Goal: Check status: Check status

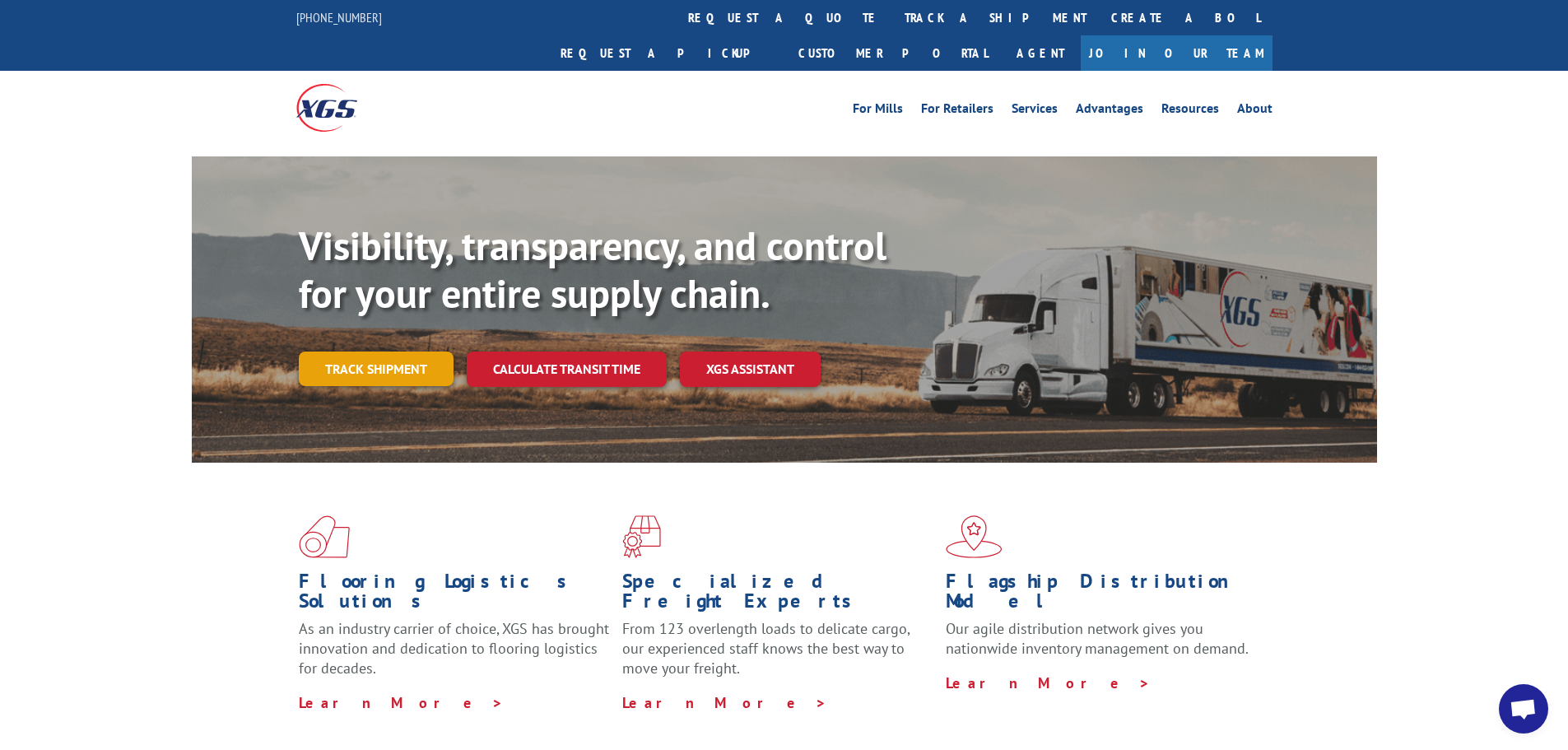
click at [362, 351] on link "Track shipment" at bounding box center [377, 369] width 155 height 35
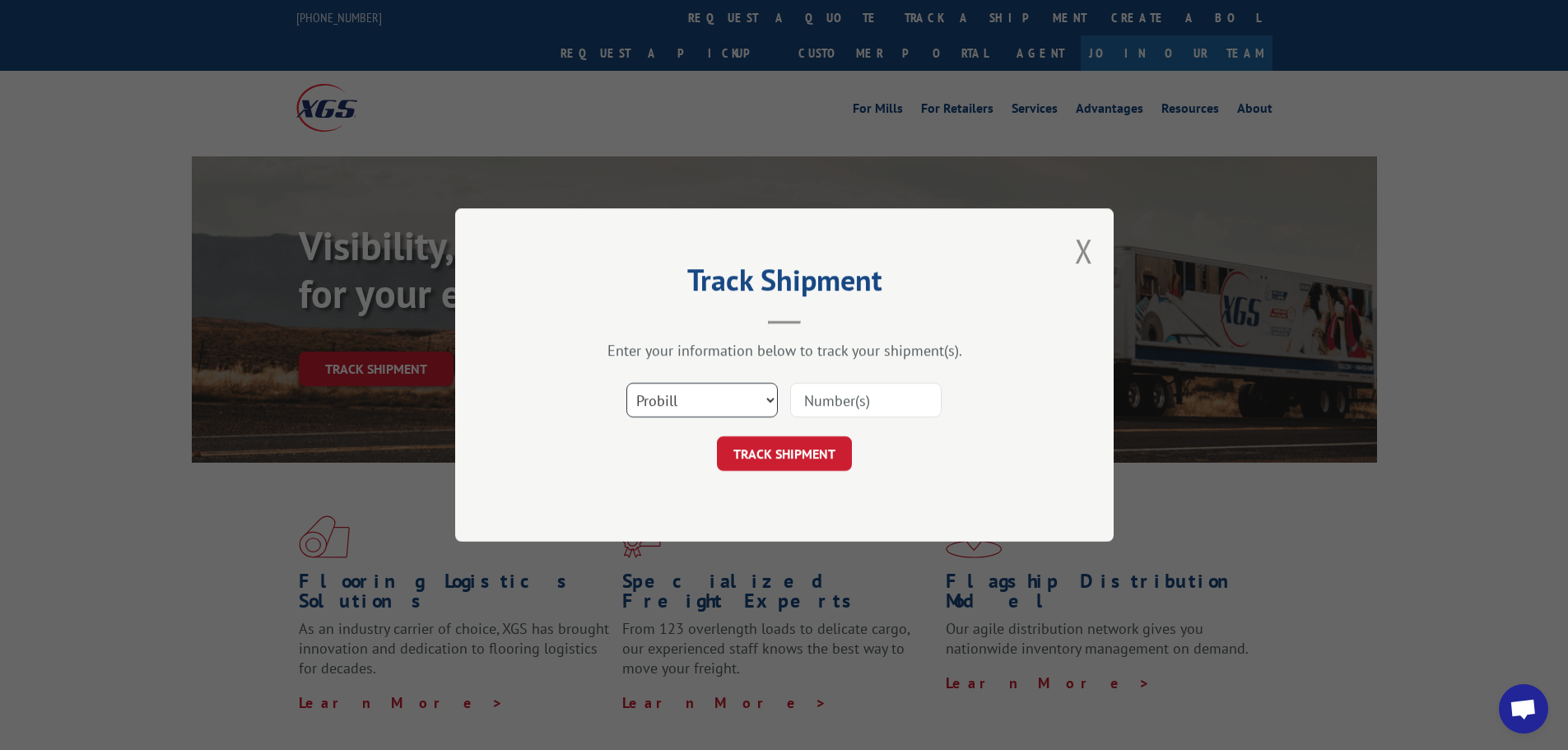
click at [766, 396] on select "Select category... Probill BOL PO" at bounding box center [703, 400] width 152 height 35
select select "bol"
click at [627, 383] on select "Select category... Probill BOL PO" at bounding box center [703, 400] width 152 height 35
click at [894, 393] on input at bounding box center [866, 400] width 152 height 35
type input "242888"
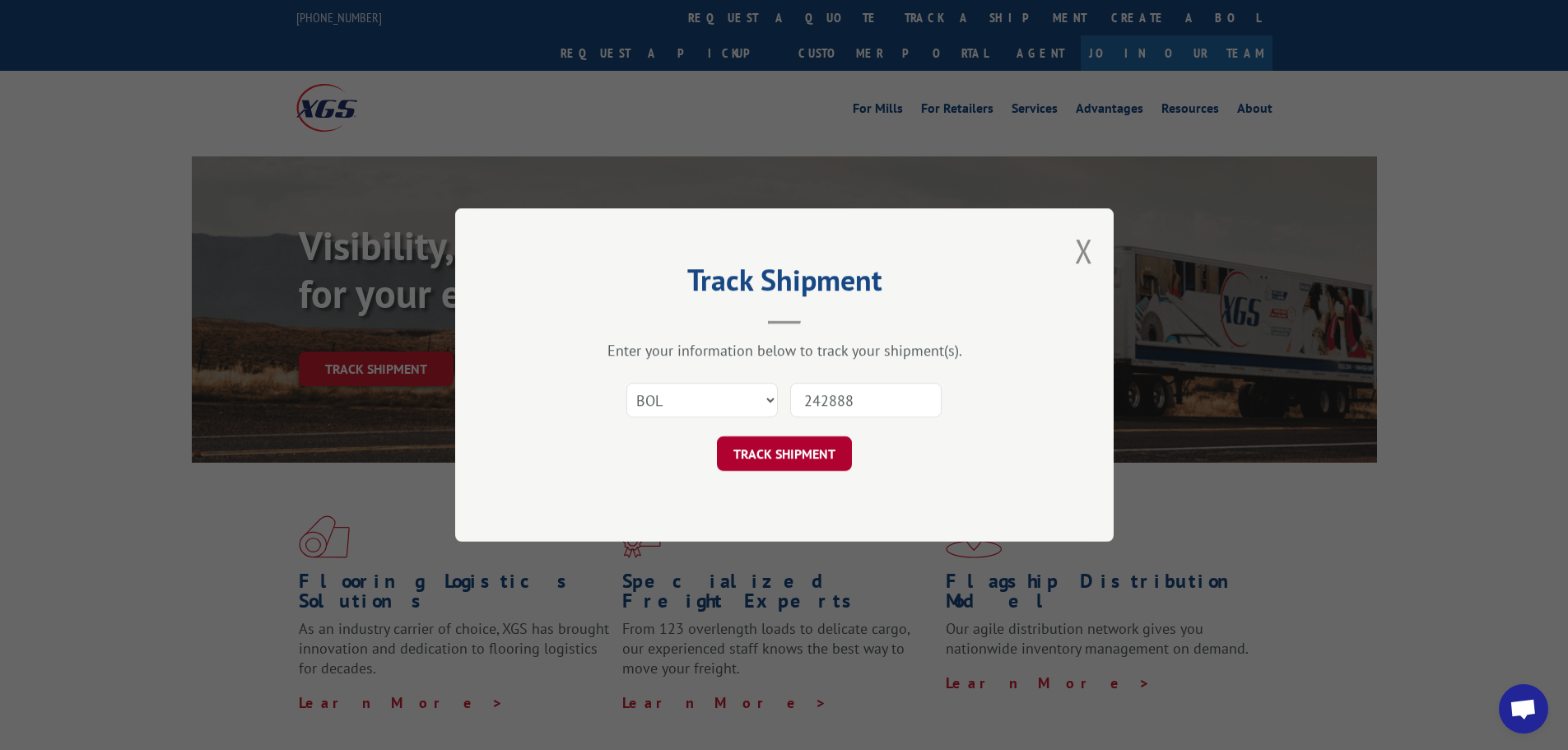
click at [823, 455] on button "TRACK SHIPMENT" at bounding box center [784, 454] width 135 height 35
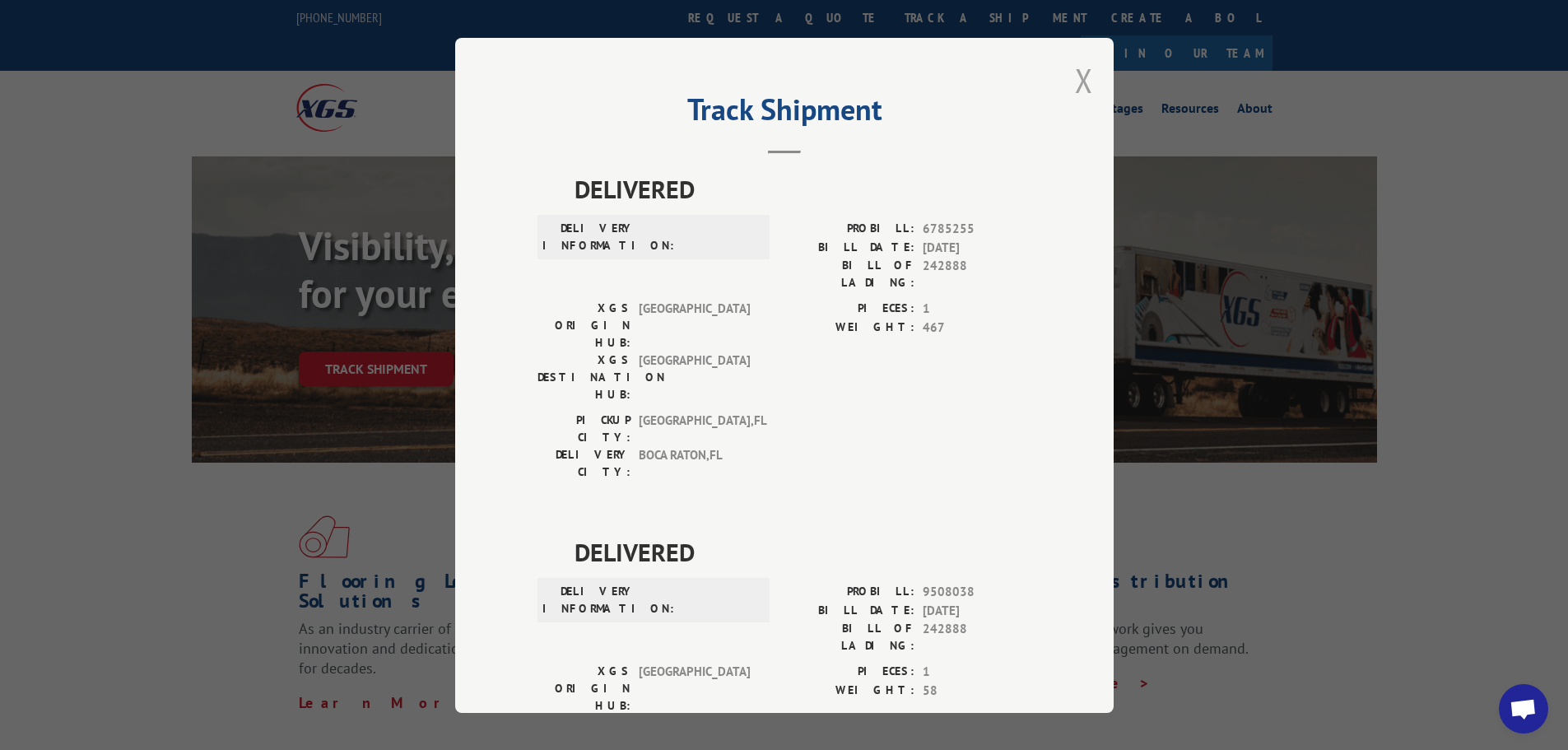
click at [1082, 73] on button "Close modal" at bounding box center [1084, 80] width 18 height 44
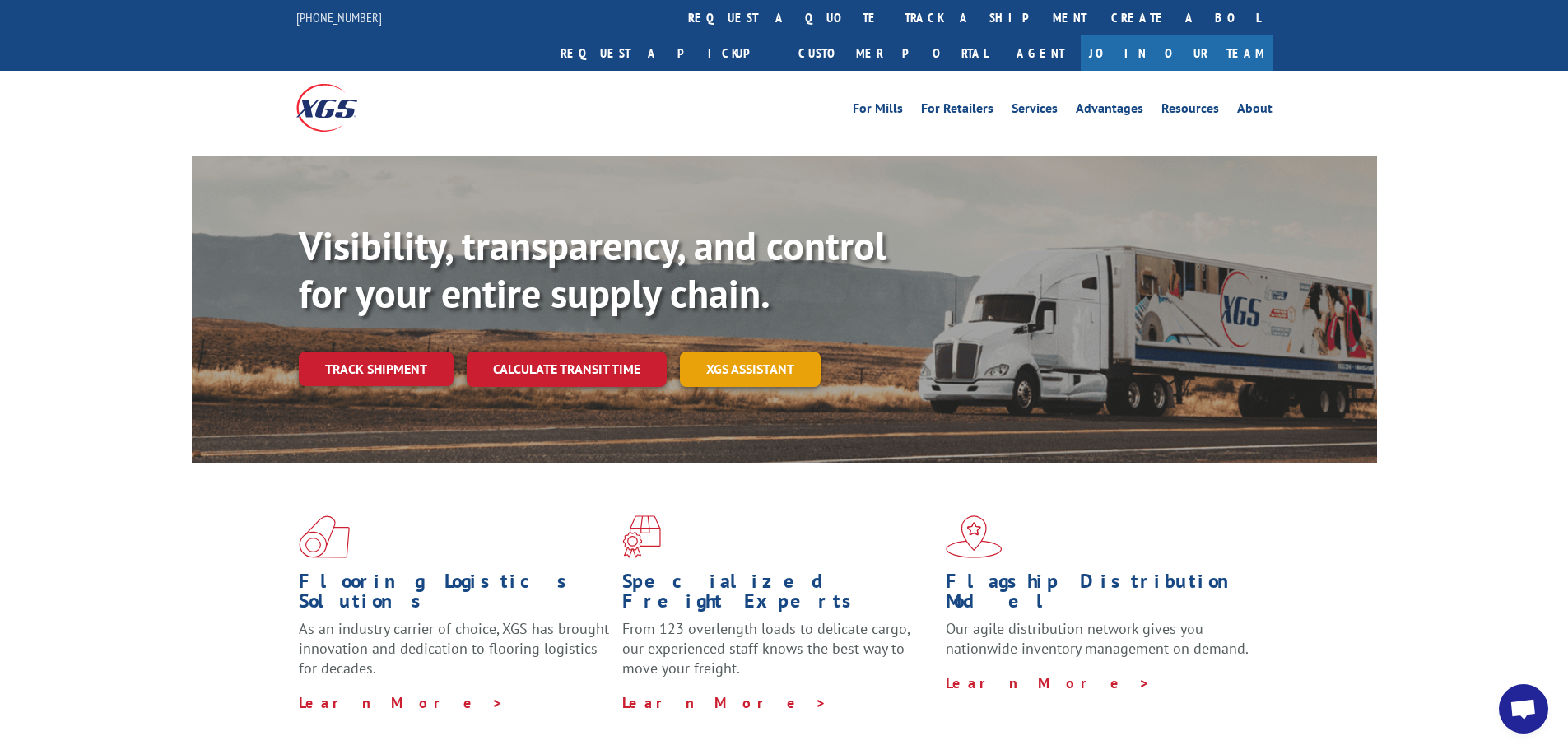
click at [731, 351] on link "XGS ASSISTANT" at bounding box center [750, 369] width 141 height 36
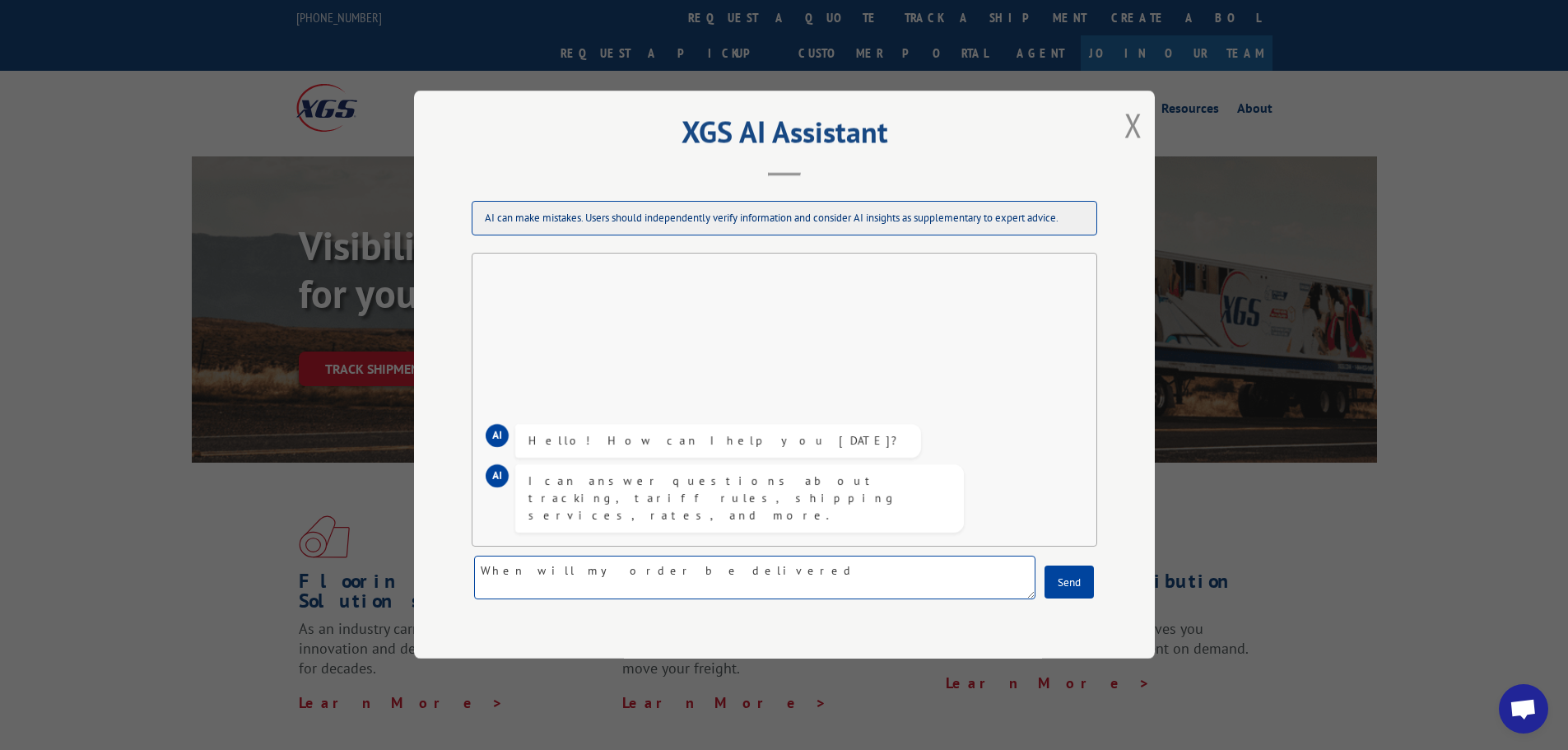
type textarea "When will my order be delivered?"
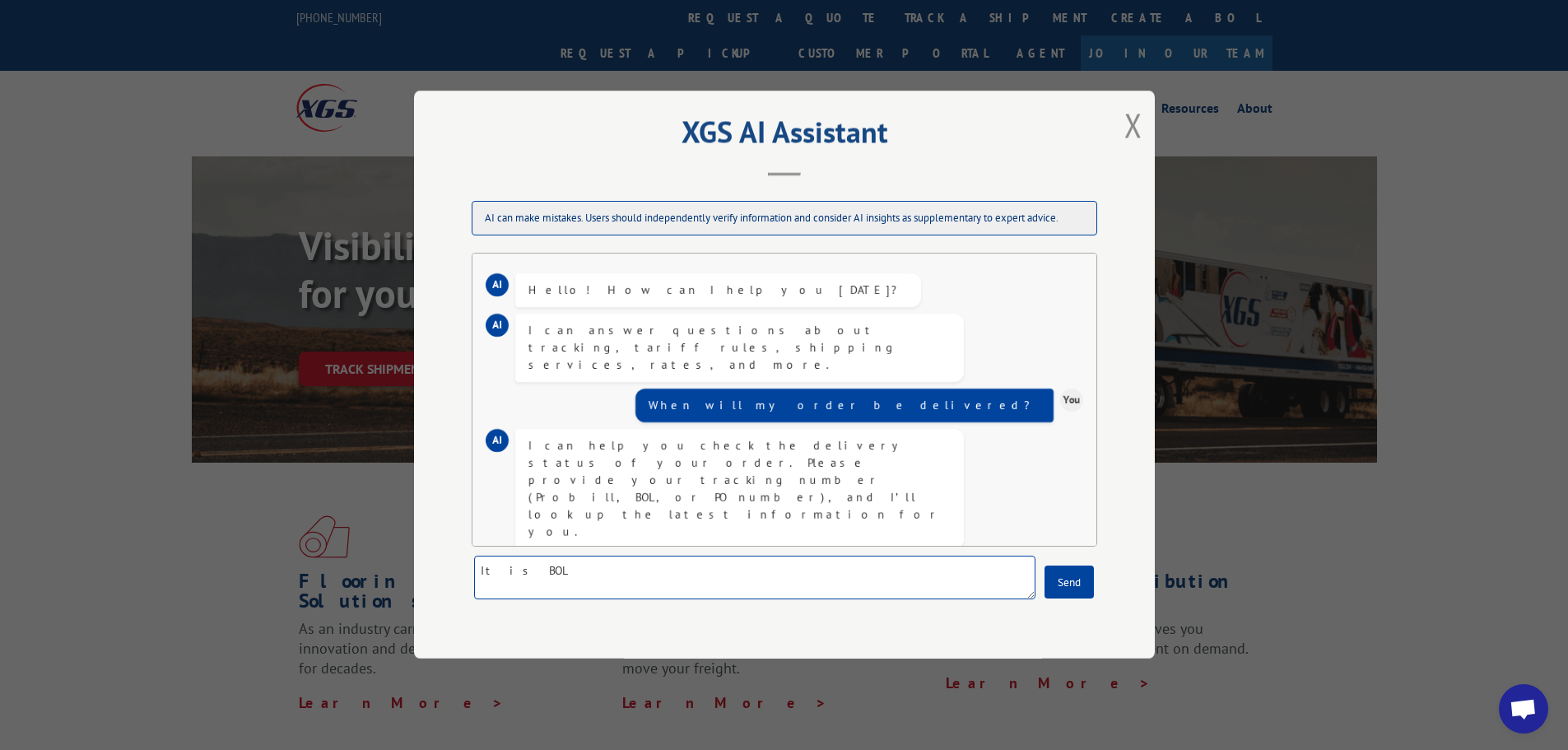
paste textarea "242888"
type textarea "It is BOL242888"
click at [1074, 585] on button "Send" at bounding box center [1069, 583] width 50 height 33
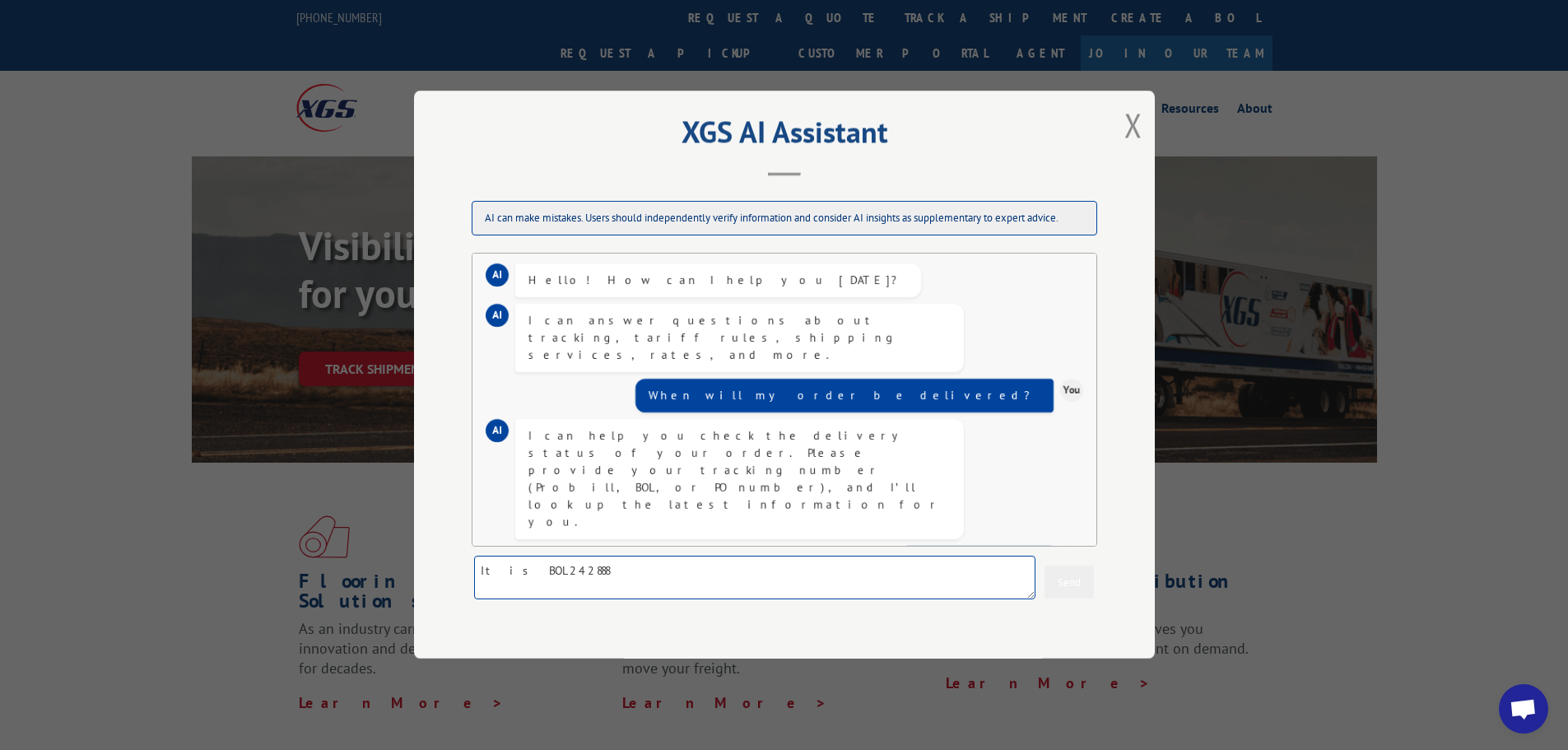
click at [603, 579] on textarea "It is BOL242888" at bounding box center [755, 579] width 561 height 44
paste textarea "242888"
type textarea "242888"
click at [1062, 576] on button "Send" at bounding box center [1069, 583] width 50 height 33
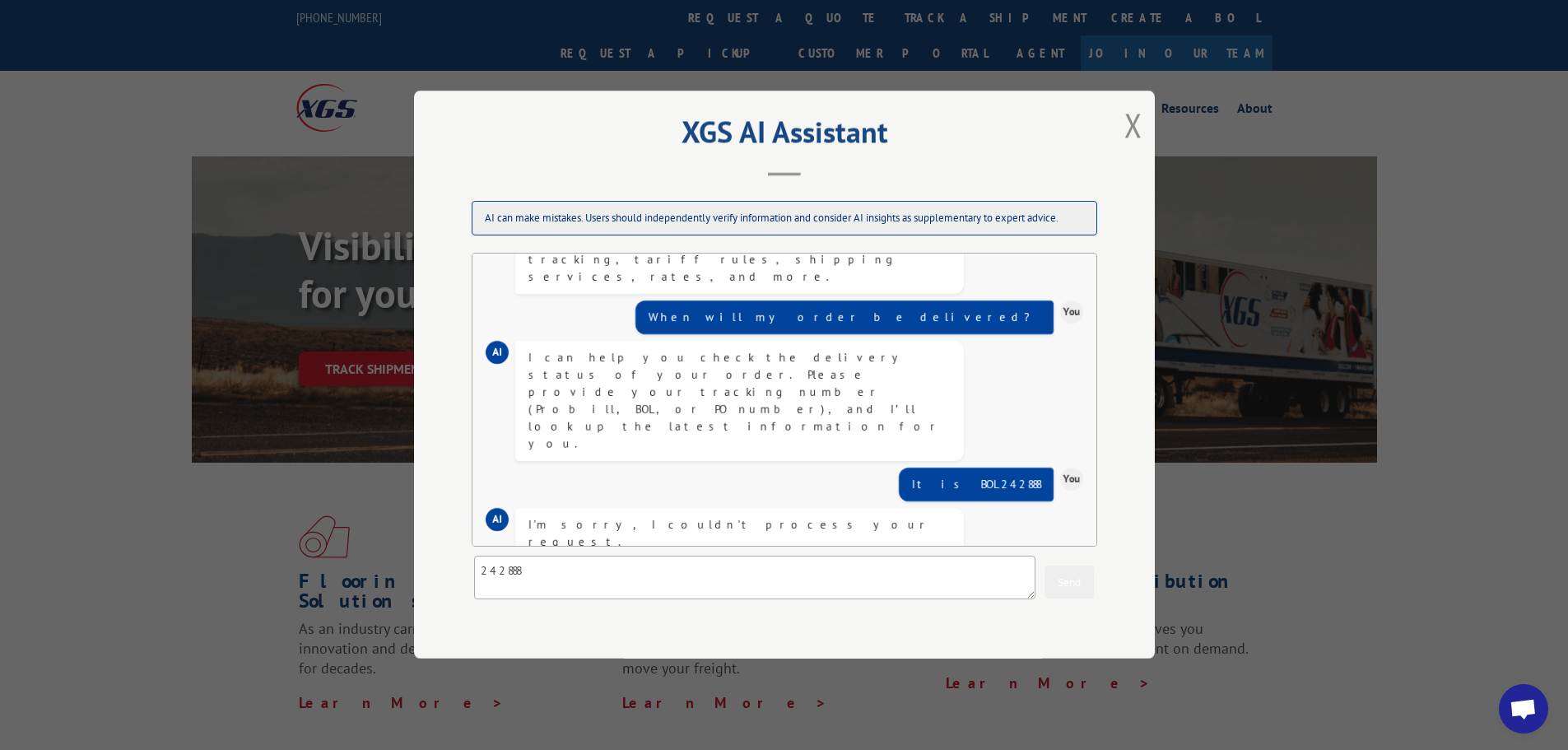
scroll to position [126, 0]
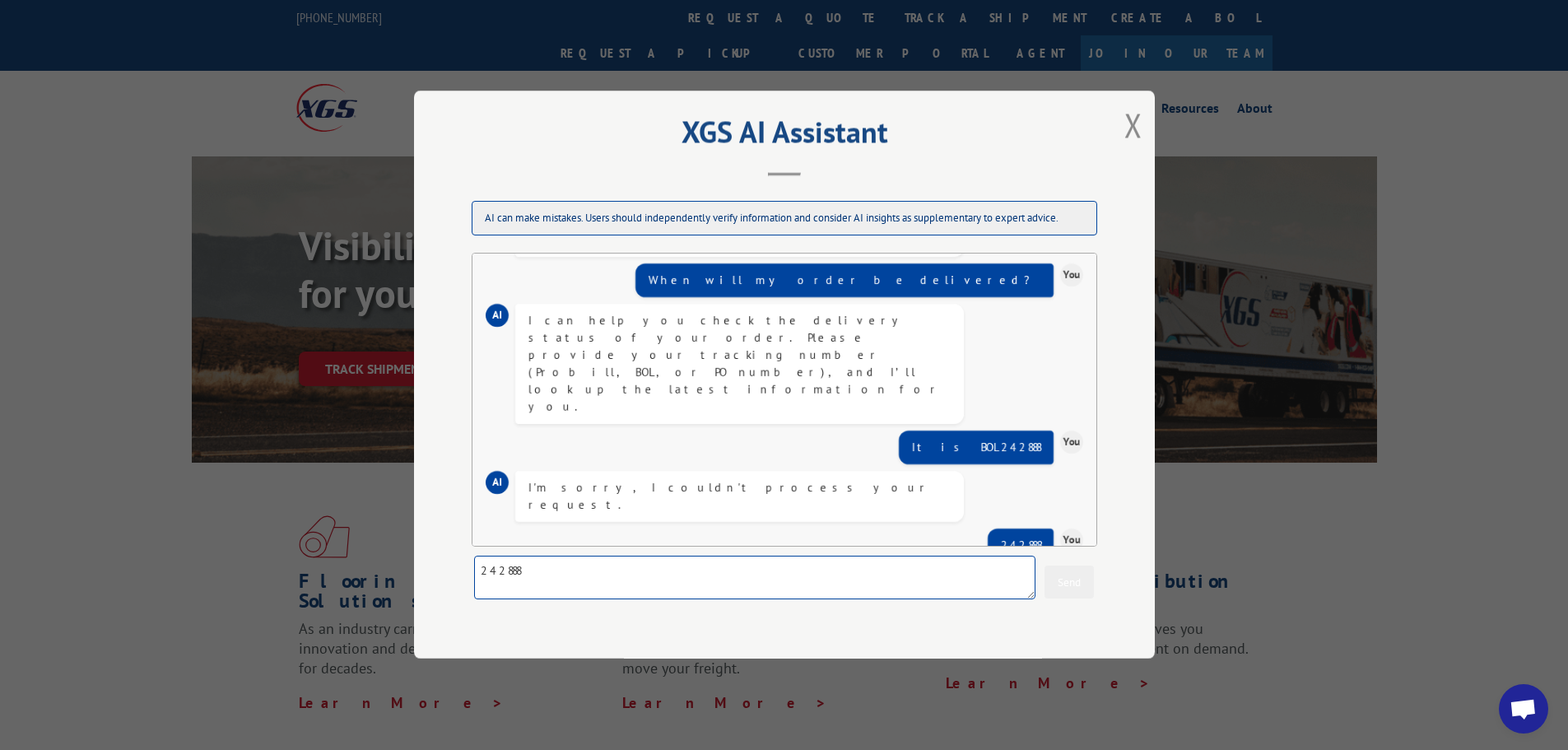
click at [698, 562] on textarea "242888" at bounding box center [755, 579] width 561 height 44
type textarea "BOL"
click at [1066, 583] on button "Send" at bounding box center [1069, 583] width 50 height 33
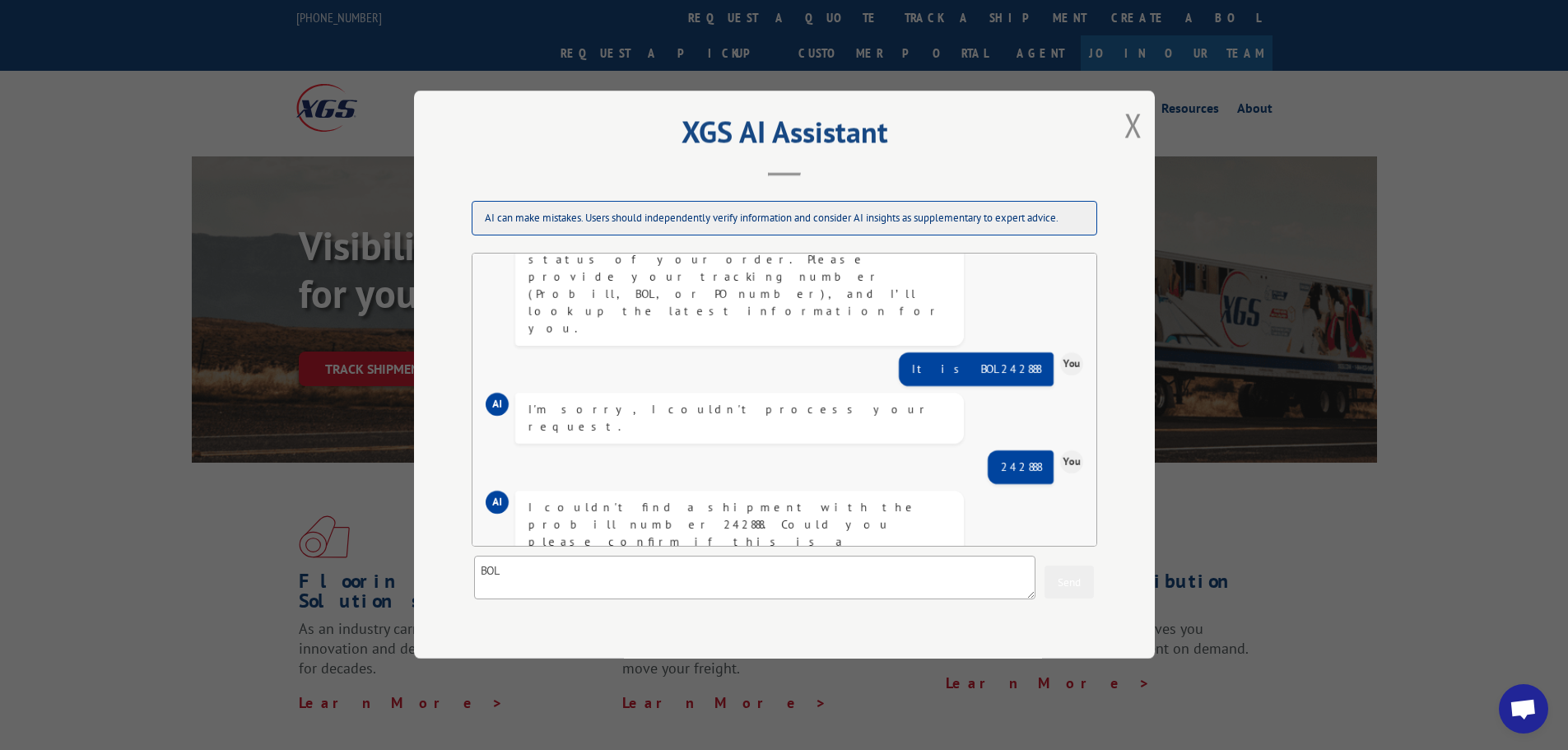
scroll to position [396, 0]
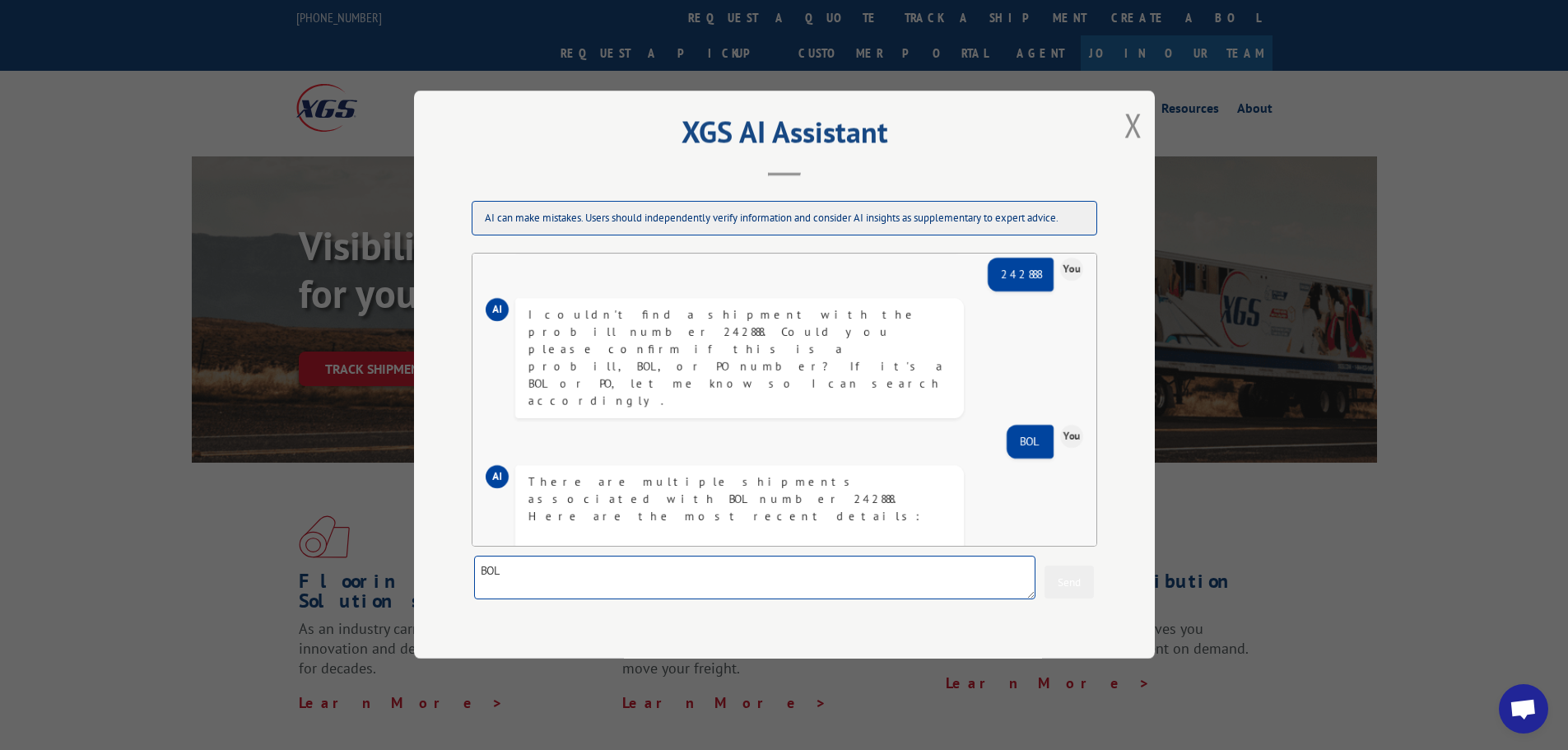
click at [674, 577] on textarea "BOL" at bounding box center [755, 579] width 561 height 44
type textarea "Yes, that is my order. It was supposed to be delivered [DATE], but it has not a…"
click at [1071, 581] on button "Send" at bounding box center [1069, 583] width 50 height 33
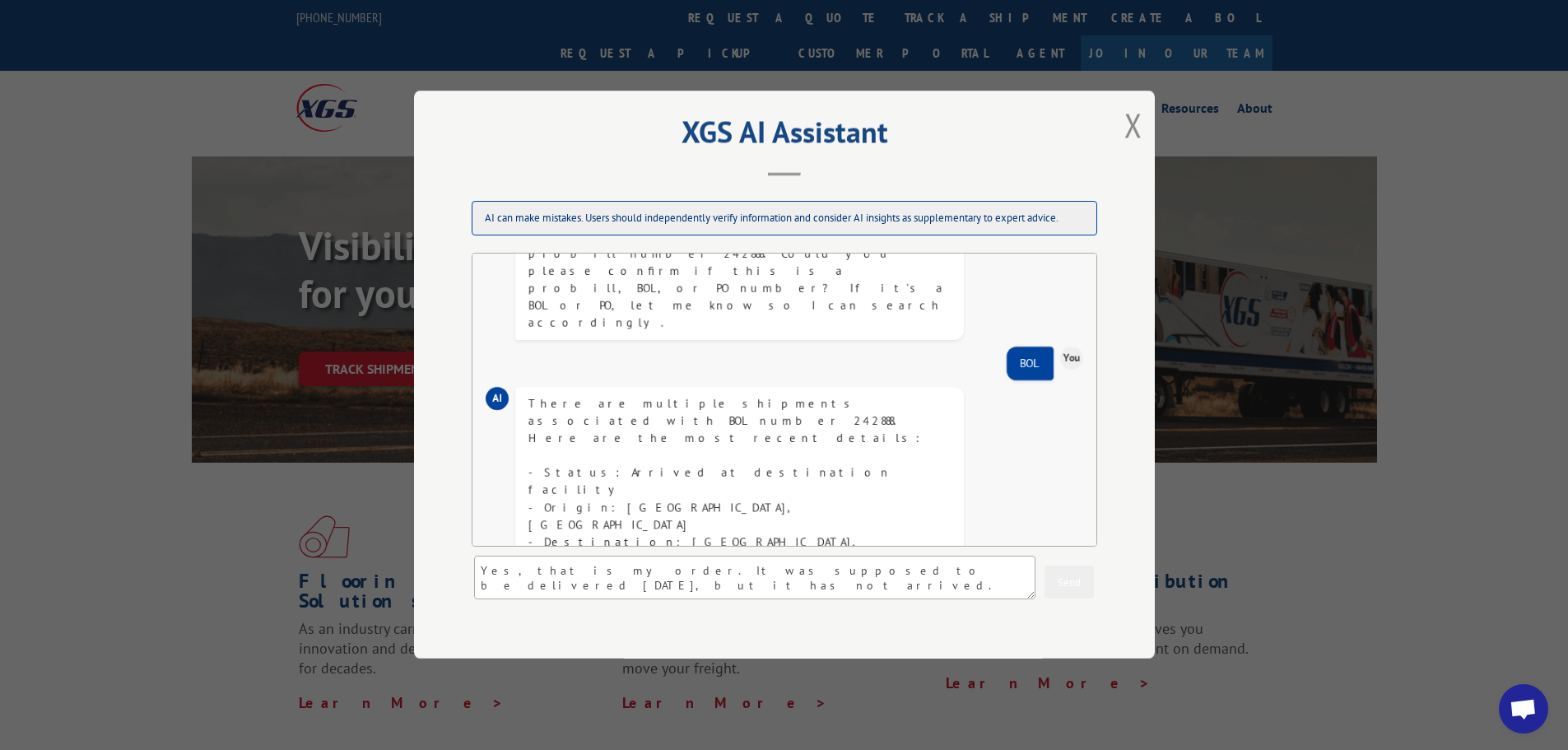
scroll to position [581, 0]
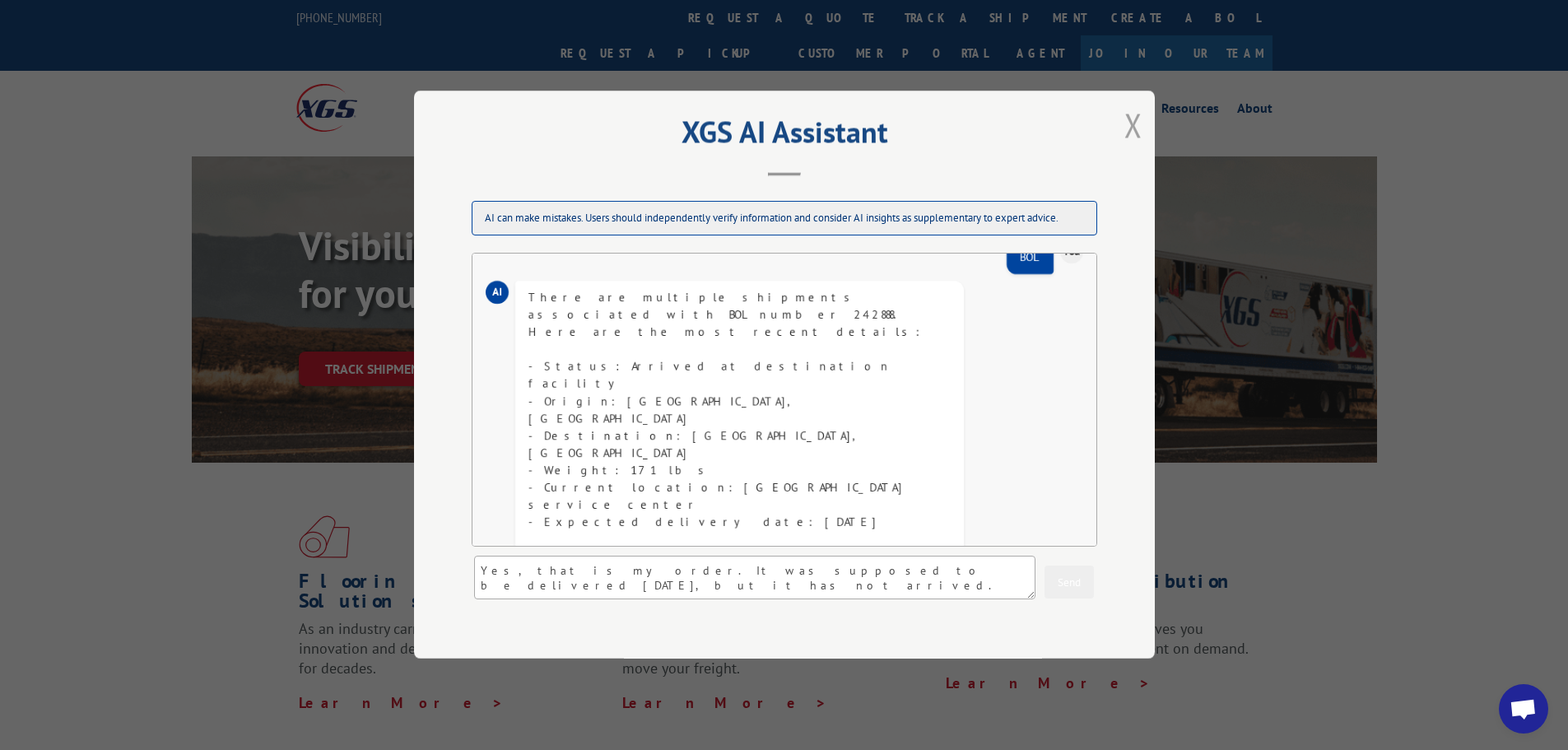
click at [1135, 122] on button "Close modal" at bounding box center [1133, 125] width 18 height 44
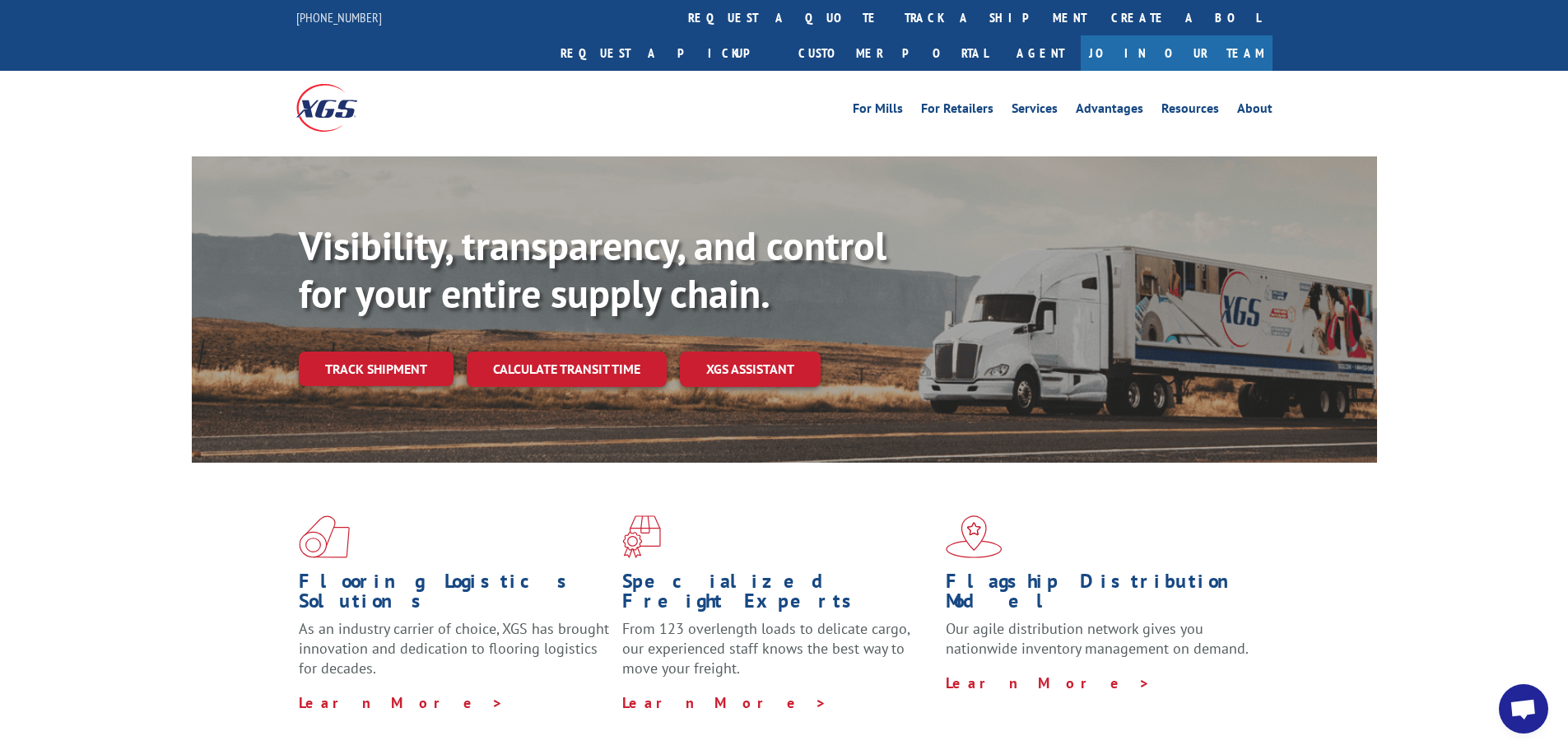
click at [1510, 710] on span "Open chat" at bounding box center [1523, 711] width 27 height 23
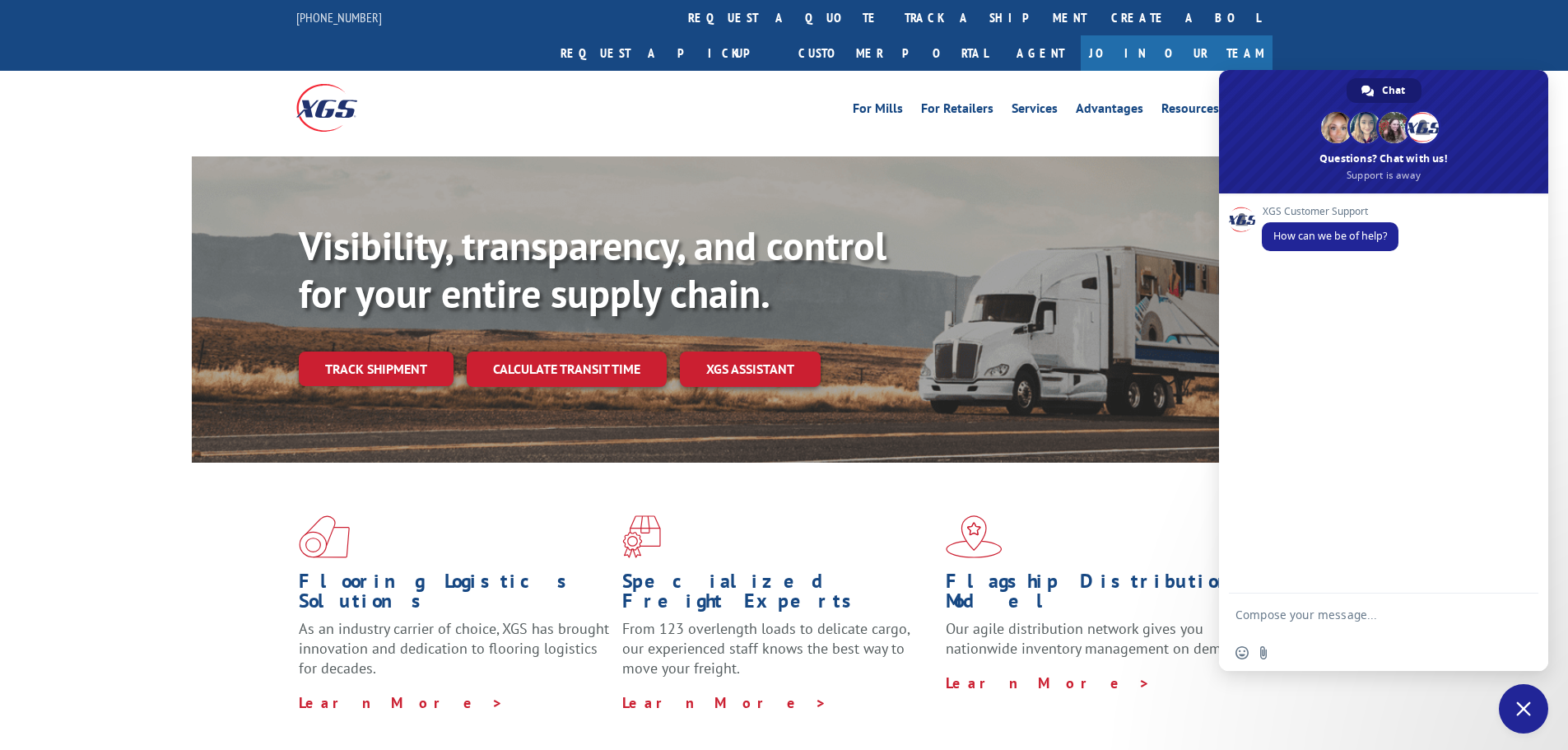
scroll to position [0, 0]
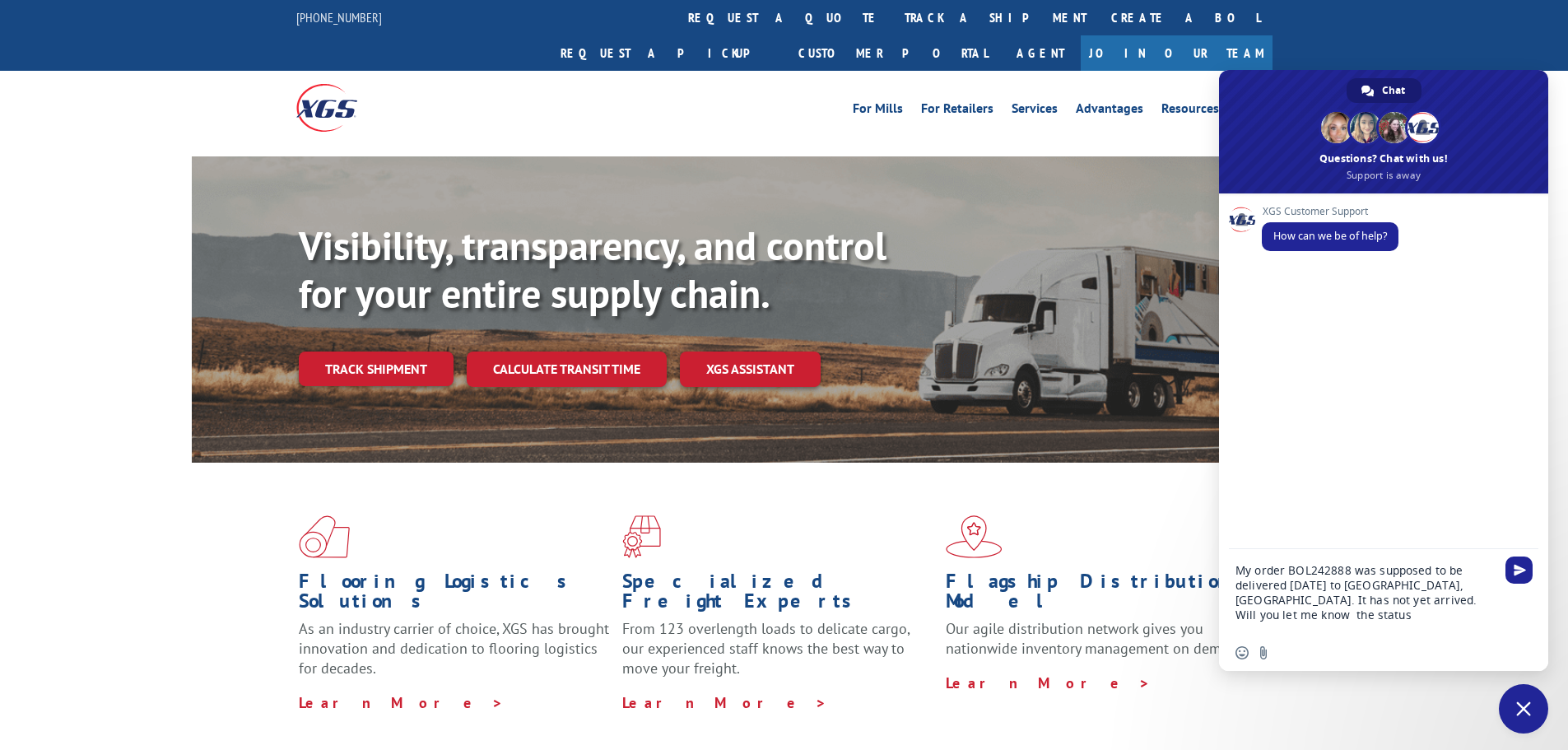
type textarea "My order BOL242888 was supposed to be delivered [DATE] to [GEOGRAPHIC_DATA], [G…"
